Goal: Task Accomplishment & Management: Complete application form

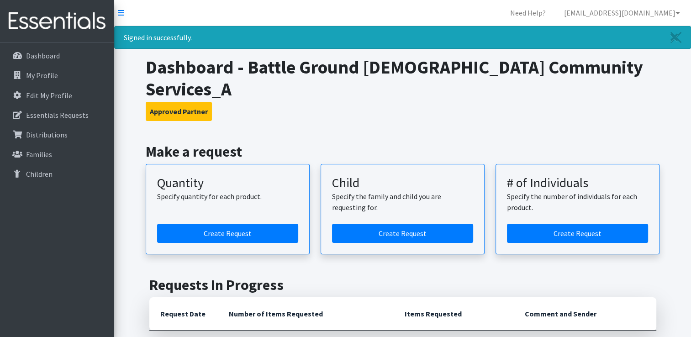
scroll to position [52, 0]
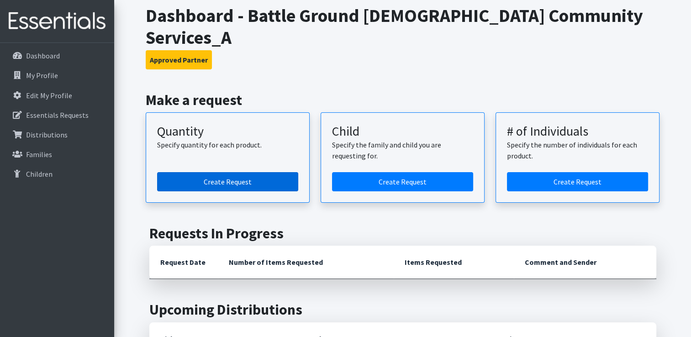
click at [268, 172] on link "Create Request" at bounding box center [227, 181] width 141 height 19
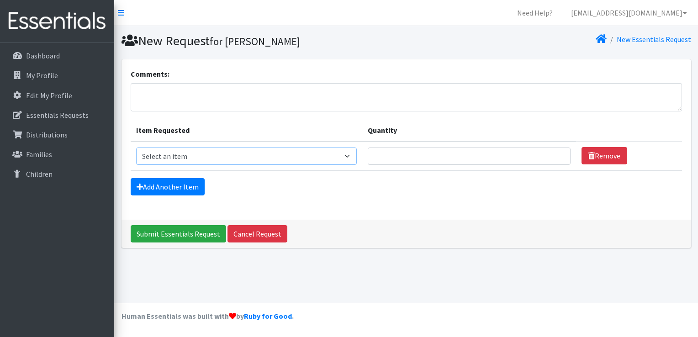
click at [347, 154] on select "Select an item Diaper (Size 2) Diaper (Size 3) Diaper (Size 4) Diaper (Size 5) …" at bounding box center [246, 155] width 221 height 17
select select "2950"
click at [136, 147] on select "Select an item Diaper (Size 2) Diaper (Size 3) Diaper (Size 4) Diaper (Size 5) …" at bounding box center [246, 155] width 221 height 17
click at [405, 151] on input "Quantity" at bounding box center [469, 155] width 203 height 17
type input "500"
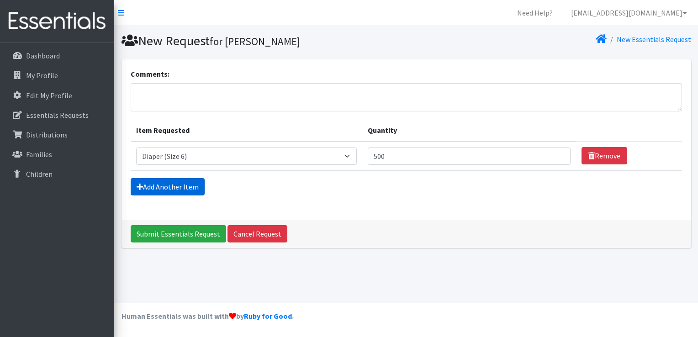
click at [188, 189] on link "Add Another Item" at bounding box center [168, 186] width 74 height 17
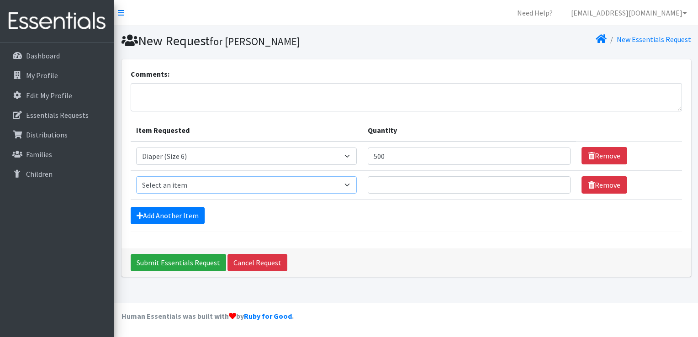
click at [349, 184] on select "Select an item Diaper (Size 2) Diaper (Size 3) Diaper (Size 4) Diaper (Size 5) …" at bounding box center [246, 184] width 221 height 17
select select "2961"
click at [136, 176] on select "Select an item Diaper (Size 2) Diaper (Size 3) Diaper (Size 4) Diaper (Size 5) …" at bounding box center [246, 184] width 221 height 17
click at [409, 184] on input "Quantity" at bounding box center [469, 184] width 203 height 17
type input "500"
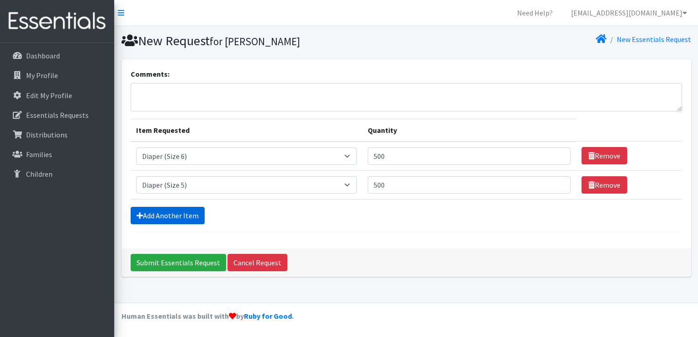
click at [159, 212] on link "Add Another Item" at bounding box center [168, 215] width 74 height 17
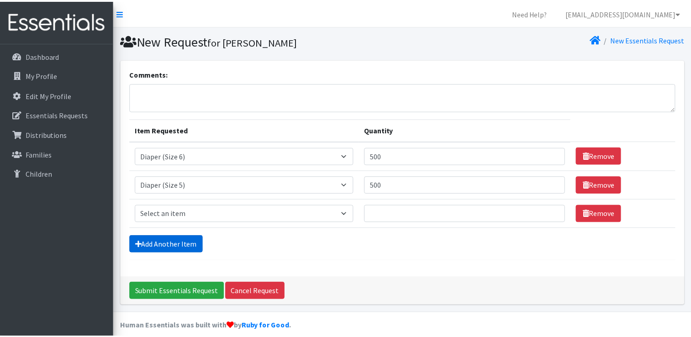
scroll to position [8, 0]
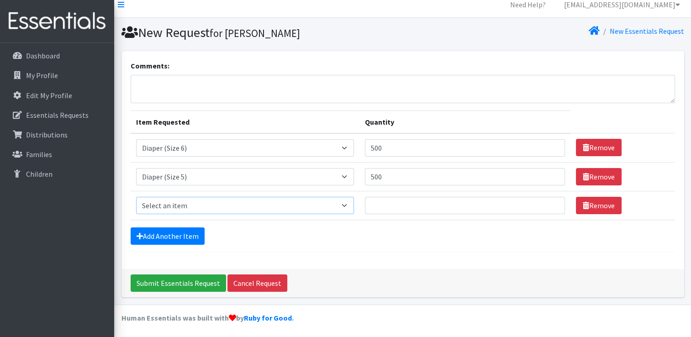
click at [345, 204] on select "Select an item Diaper (Size 2) Diaper (Size 3) Diaper (Size 4) Diaper (Size 5) …" at bounding box center [245, 205] width 218 height 17
select select "2930"
click at [136, 197] on select "Select an item Diaper (Size 2) Diaper (Size 3) Diaper (Size 4) Diaper (Size 5) …" at bounding box center [245, 205] width 218 height 17
click at [407, 201] on input "Quantity" at bounding box center [465, 205] width 200 height 17
type input "500"
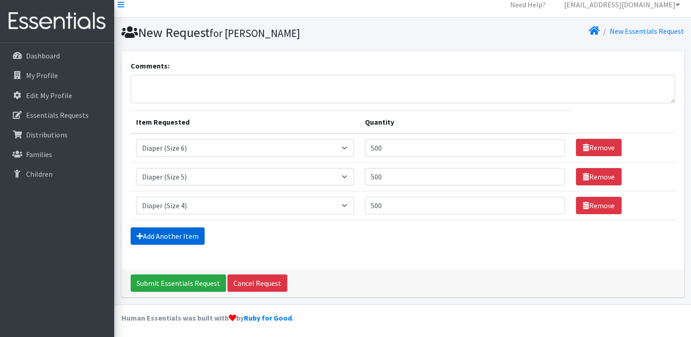
click at [184, 229] on link "Add Another Item" at bounding box center [168, 235] width 74 height 17
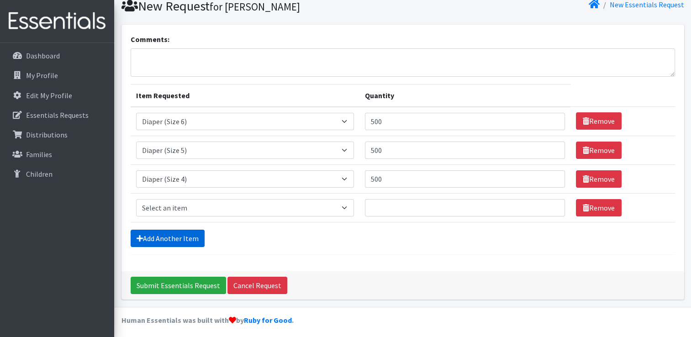
scroll to position [37, 0]
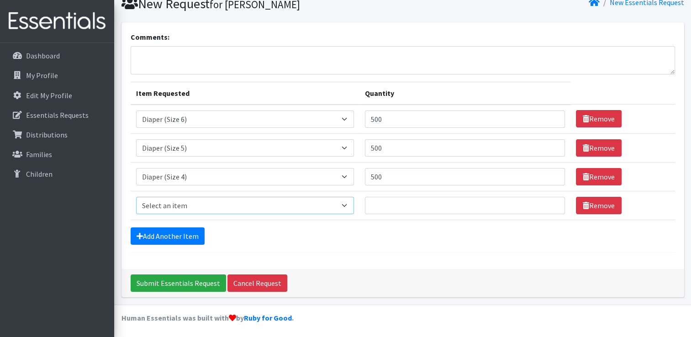
click at [351, 207] on select "Select an item Diaper (Size 2) Diaper (Size 3) Diaper (Size 4) Diaper (Size 5) …" at bounding box center [245, 205] width 218 height 17
select select "14382"
click at [136, 197] on select "Select an item Diaper (Size 2) Diaper (Size 3) Diaper (Size 4) Diaper (Size 5) …" at bounding box center [245, 205] width 218 height 17
click at [404, 203] on input "Quantity" at bounding box center [465, 205] width 200 height 17
type input "4"
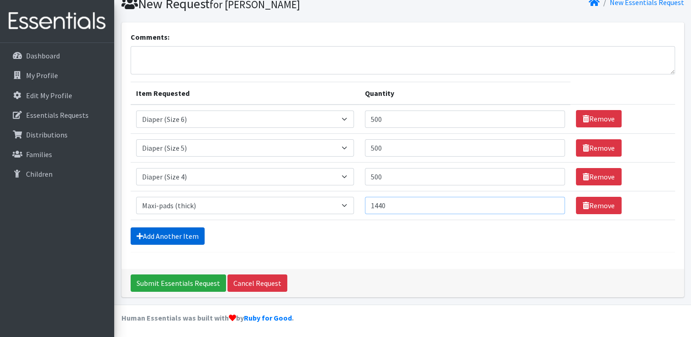
type input "1440"
click at [180, 231] on link "Add Another Item" at bounding box center [168, 235] width 74 height 17
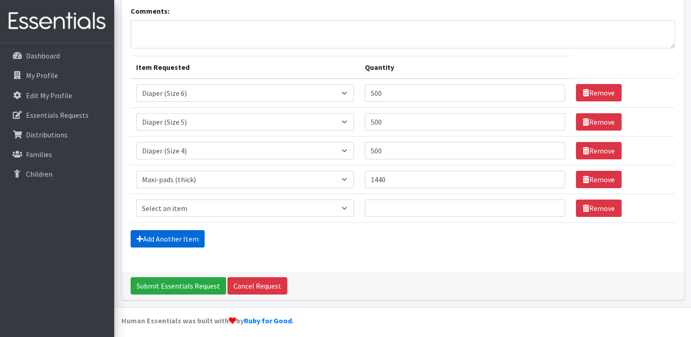
scroll to position [66, 0]
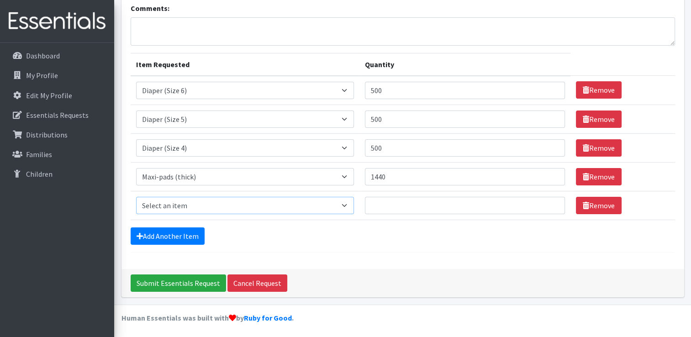
click at [347, 205] on select "Select an item Diaper (Size 2) Diaper (Size 3) Diaper (Size 4) Diaper (Size 5) …" at bounding box center [245, 205] width 218 height 17
select select "14381"
click at [136, 197] on select "Select an item Diaper (Size 2) Diaper (Size 3) Diaper (Size 4) Diaper (Size 5) …" at bounding box center [245, 205] width 218 height 17
click at [400, 205] on input "Quantity" at bounding box center [465, 205] width 200 height 17
type input "1080"
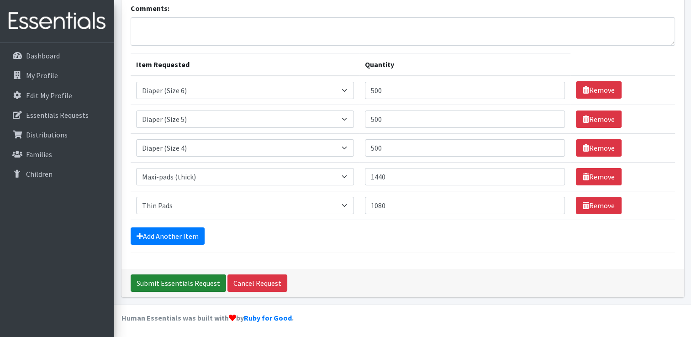
click at [189, 279] on input "Submit Essentials Request" at bounding box center [178, 282] width 95 height 17
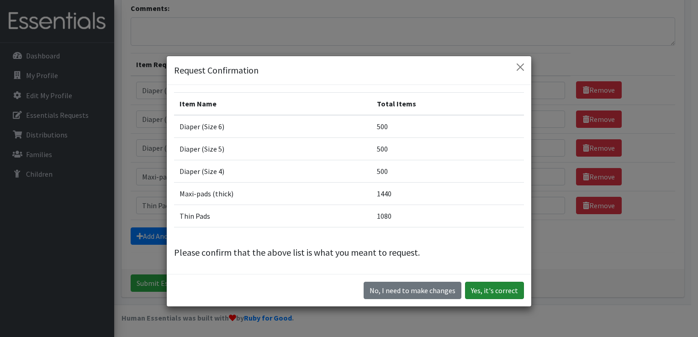
click at [484, 289] on button "Yes, it's correct" at bounding box center [494, 290] width 59 height 17
